Goal: Navigation & Orientation: Find specific page/section

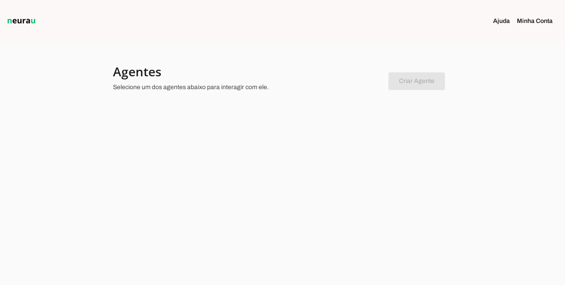
click at [531, 20] on link "Minha Conta" at bounding box center [538, 21] width 43 height 9
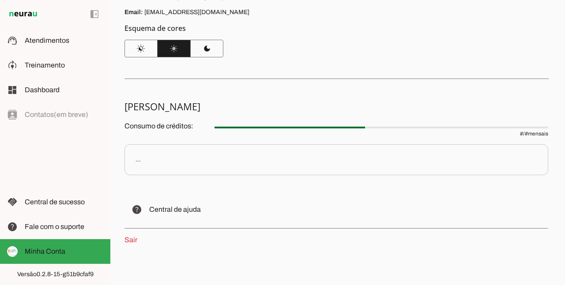
scroll to position [44, 0]
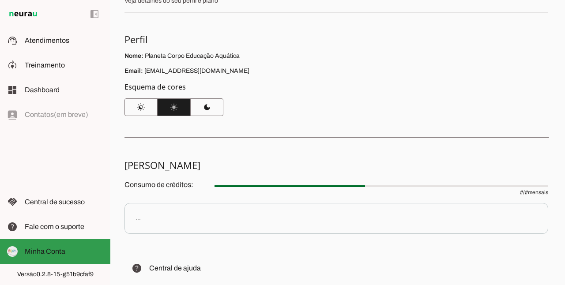
click at [73, 249] on slot at bounding box center [64, 251] width 79 height 11
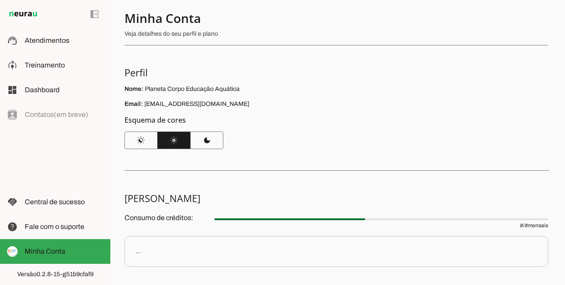
scroll to position [0, 0]
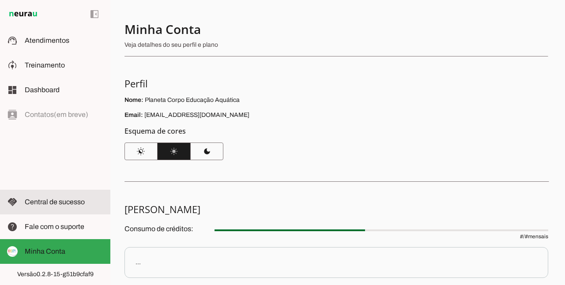
click at [67, 200] on span "Central de sucesso" at bounding box center [55, 202] width 60 height 8
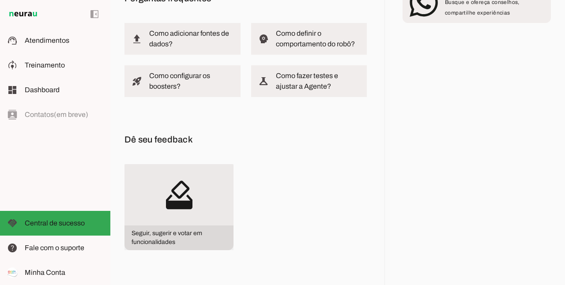
scroll to position [73, 0]
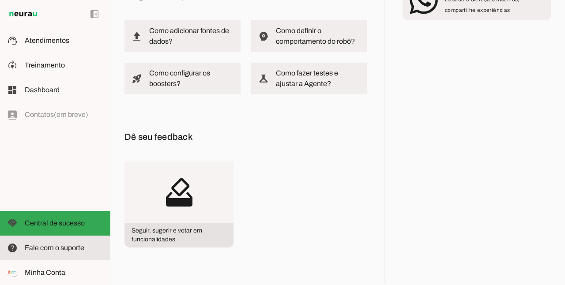
click at [77, 255] on md-item "help Fale com o suporte Fale com o suporte" at bounding box center [55, 248] width 110 height 25
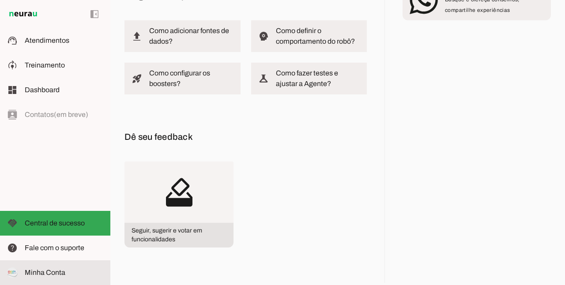
click at [55, 279] on md-item "Minha Conta Minha Conta" at bounding box center [55, 272] width 110 height 25
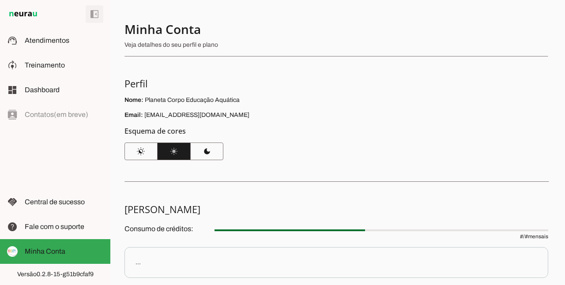
click at [94, 12] on span at bounding box center [94, 14] width 21 height 21
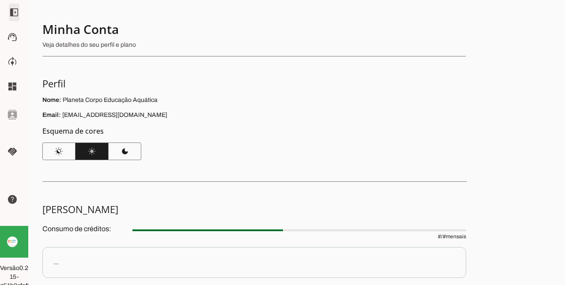
click at [10, 14] on span at bounding box center [14, 12] width 21 height 21
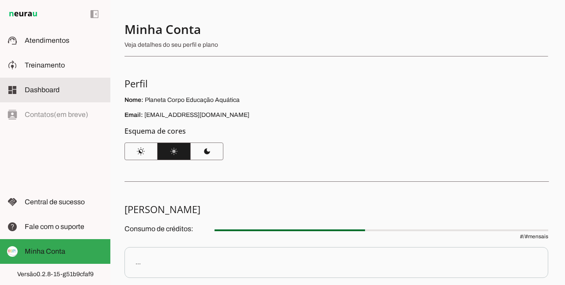
click at [50, 93] on span "Dashboard" at bounding box center [42, 90] width 35 height 8
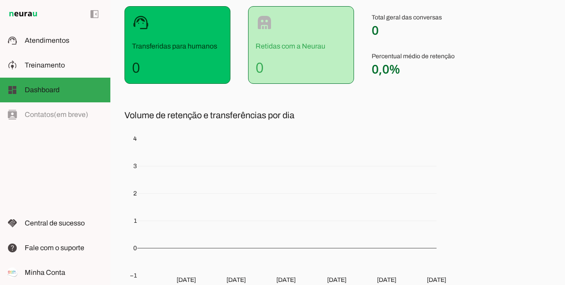
scroll to position [87, 0]
